Goal: Contribute content

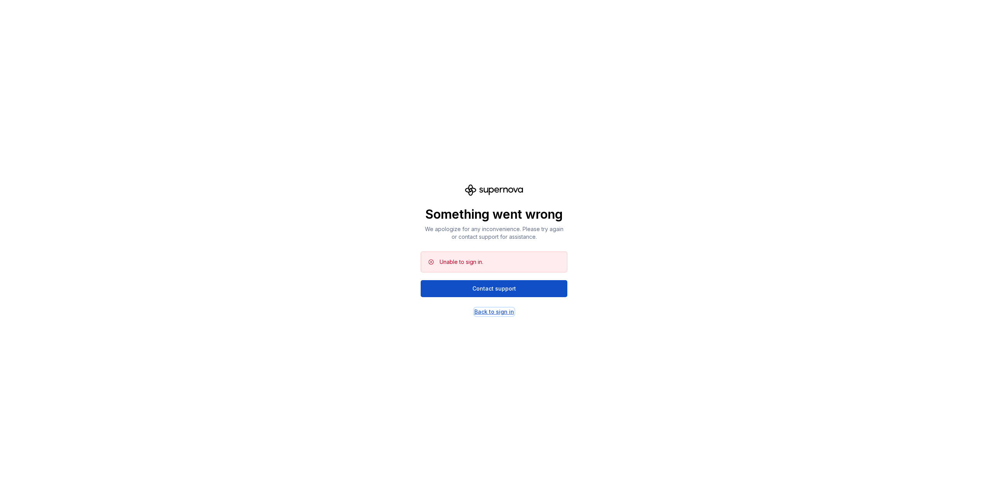
click at [493, 310] on div "Back to sign in" at bounding box center [494, 312] width 40 height 8
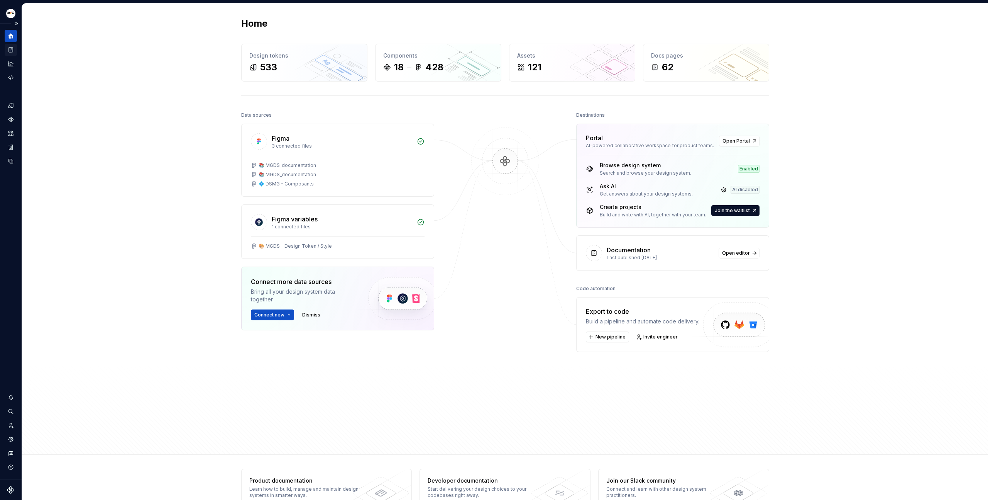
click at [8, 53] on div "Documentation" at bounding box center [11, 50] width 12 height 12
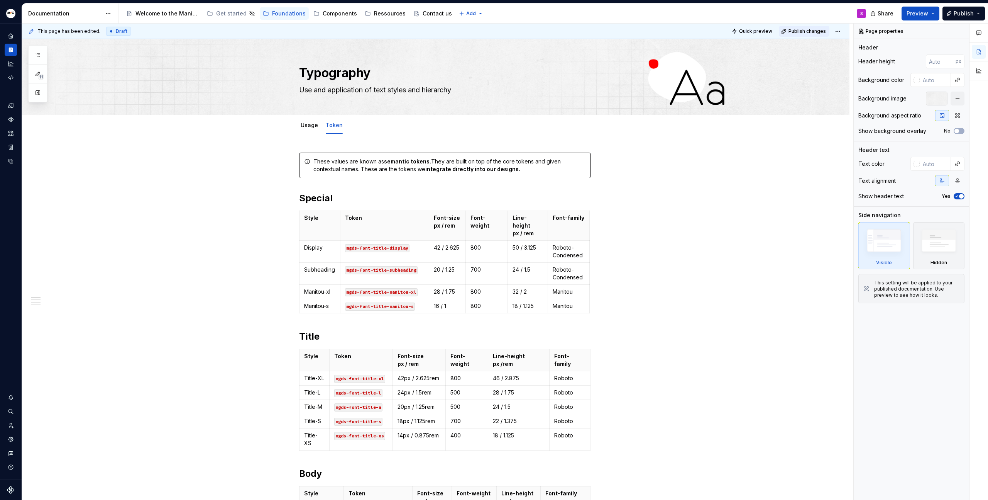
click at [814, 29] on span "Publish changes" at bounding box center [807, 31] width 37 height 6
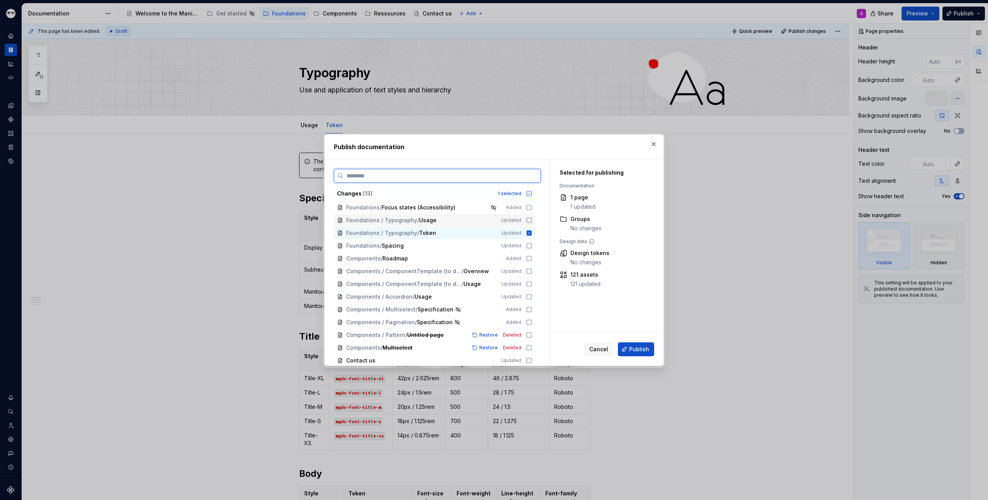
click at [529, 220] on icon at bounding box center [529, 220] width 6 height 6
click at [637, 344] on button "Publish" at bounding box center [636, 349] width 36 height 14
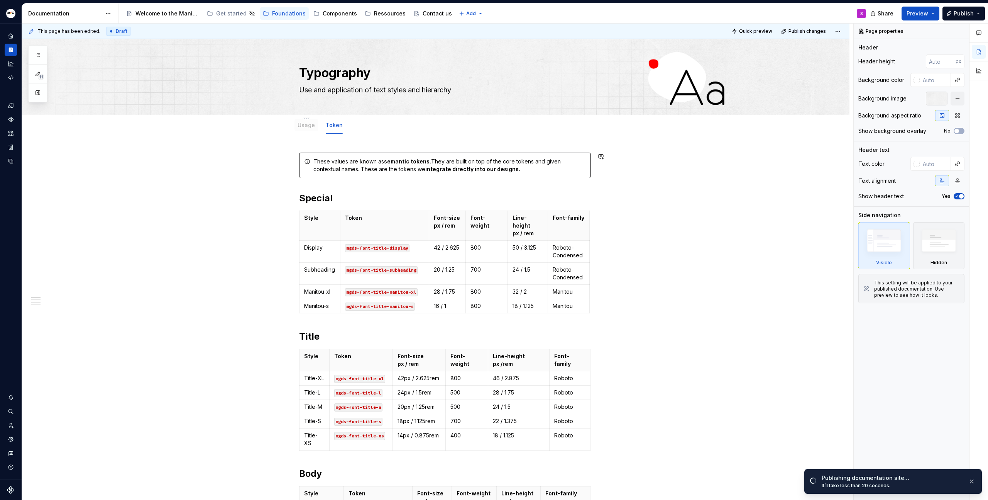
drag, startPoint x: 313, startPoint y: 125, endPoint x: 179, endPoint y: 190, distance: 149.0
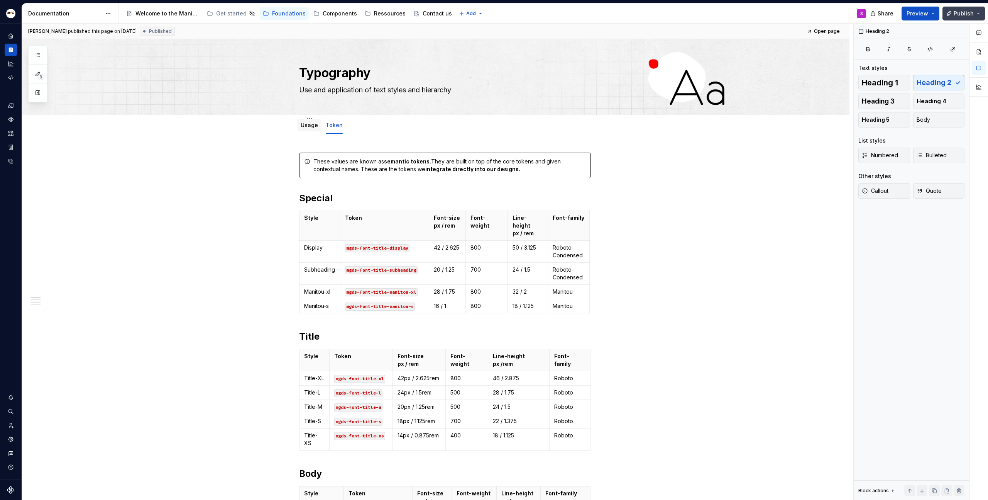
click at [981, 15] on button "Publish" at bounding box center [964, 14] width 42 height 14
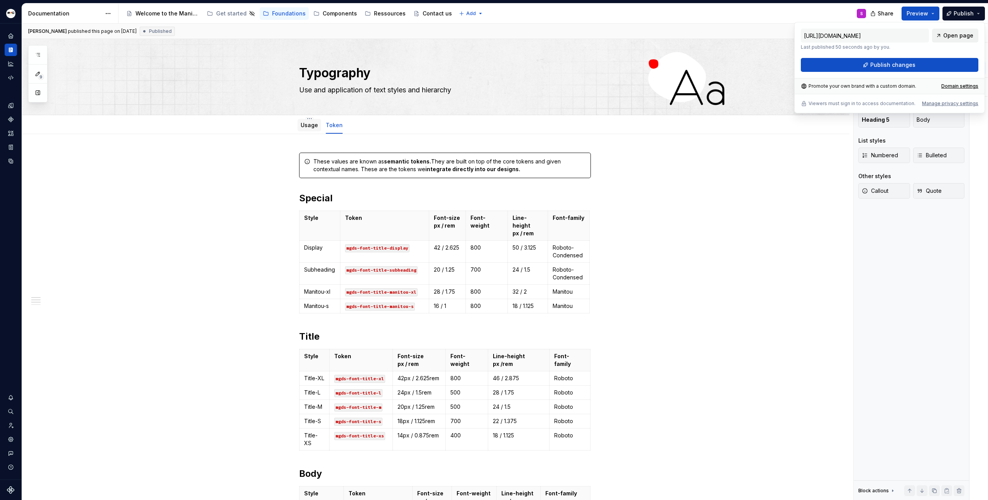
click at [957, 34] on span "Open page" at bounding box center [959, 36] width 30 height 8
type textarea "*"
